Goal: Navigation & Orientation: Find specific page/section

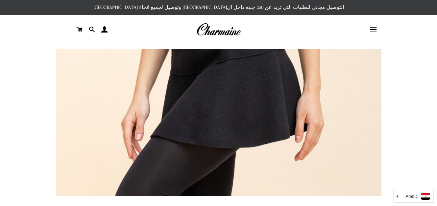
click at [216, 31] on img at bounding box center [218, 29] width 44 height 14
click at [215, 32] on img at bounding box center [218, 29] width 44 height 14
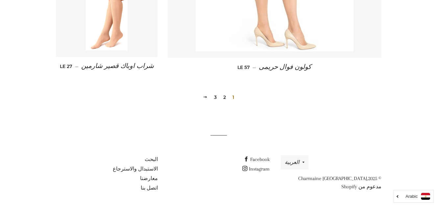
scroll to position [979, 0]
click at [223, 97] on link "2" at bounding box center [225, 97] width 8 height 10
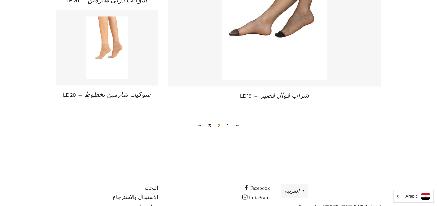
scroll to position [986, 0]
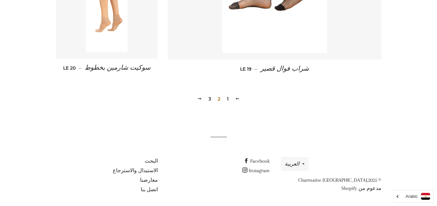
click at [208, 96] on link "3" at bounding box center [210, 99] width 8 height 10
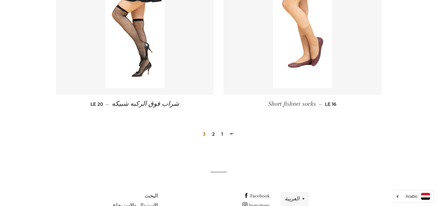
scroll to position [340, 0]
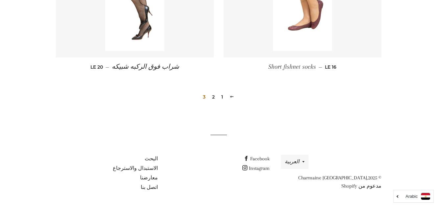
click at [224, 96] on link "1" at bounding box center [222, 97] width 7 height 10
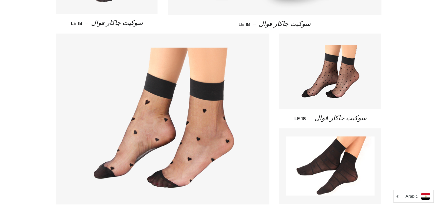
scroll to position [691, 0]
